Goal: Navigation & Orientation: Find specific page/section

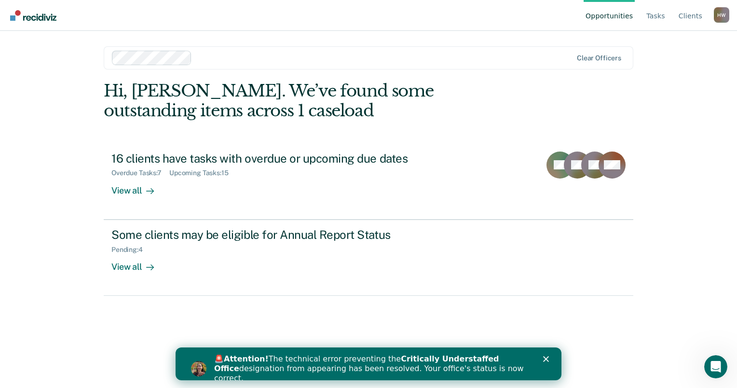
click at [544, 359] on icon "Close" at bounding box center [546, 359] width 6 height 6
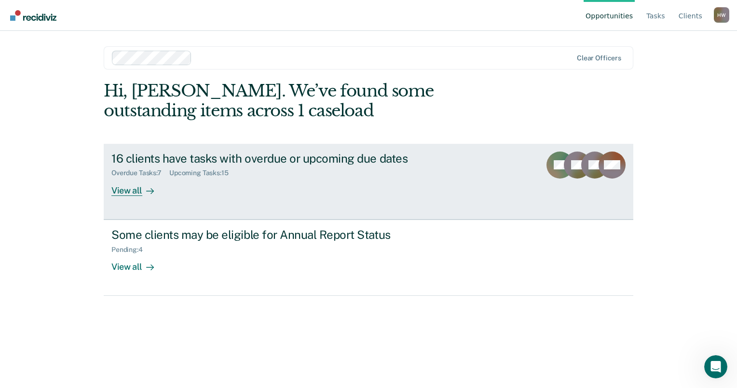
click at [139, 193] on div "View all" at bounding box center [138, 186] width 54 height 19
